Goal: Navigation & Orientation: Find specific page/section

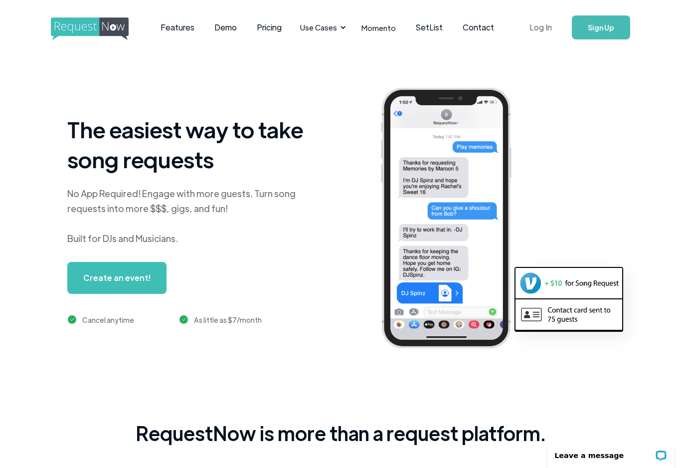
click at [511, 27] on link "Log In" at bounding box center [541, 27] width 42 height 35
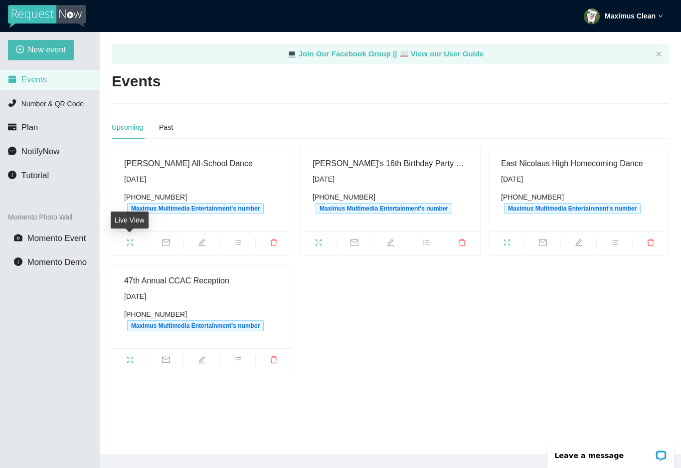
click at [133, 244] on icon "fullscreen" at bounding box center [130, 242] width 6 height 6
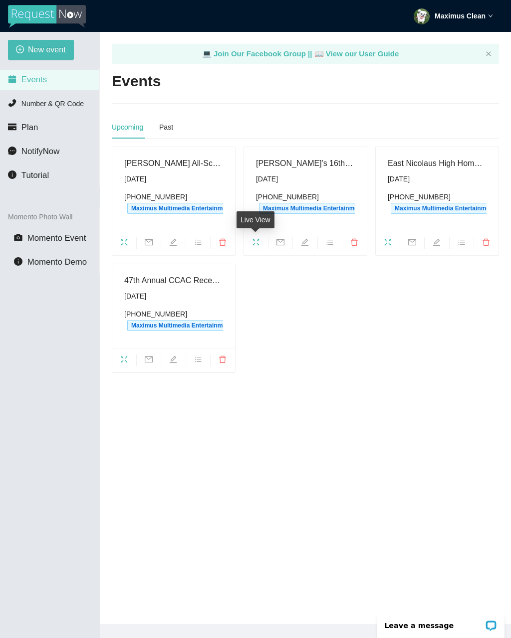
click at [256, 238] on icon "fullscreen" at bounding box center [256, 242] width 8 height 8
click at [386, 238] on icon "fullscreen" at bounding box center [387, 242] width 8 height 8
click at [123, 359] on icon "fullscreen" at bounding box center [124, 360] width 8 height 8
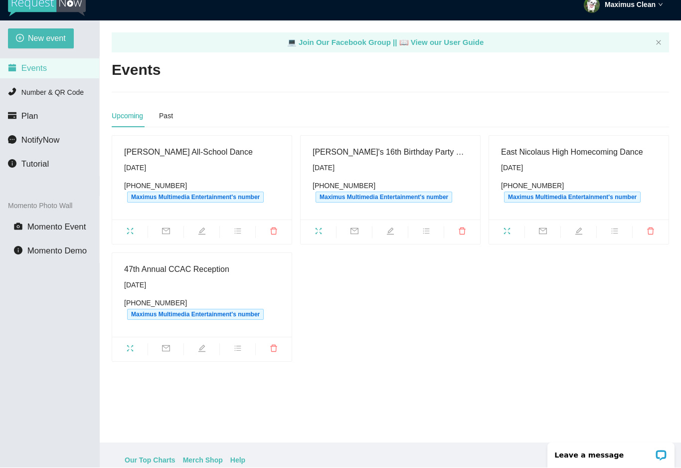
scroll to position [11, 0]
